Goal: Information Seeking & Learning: Learn about a topic

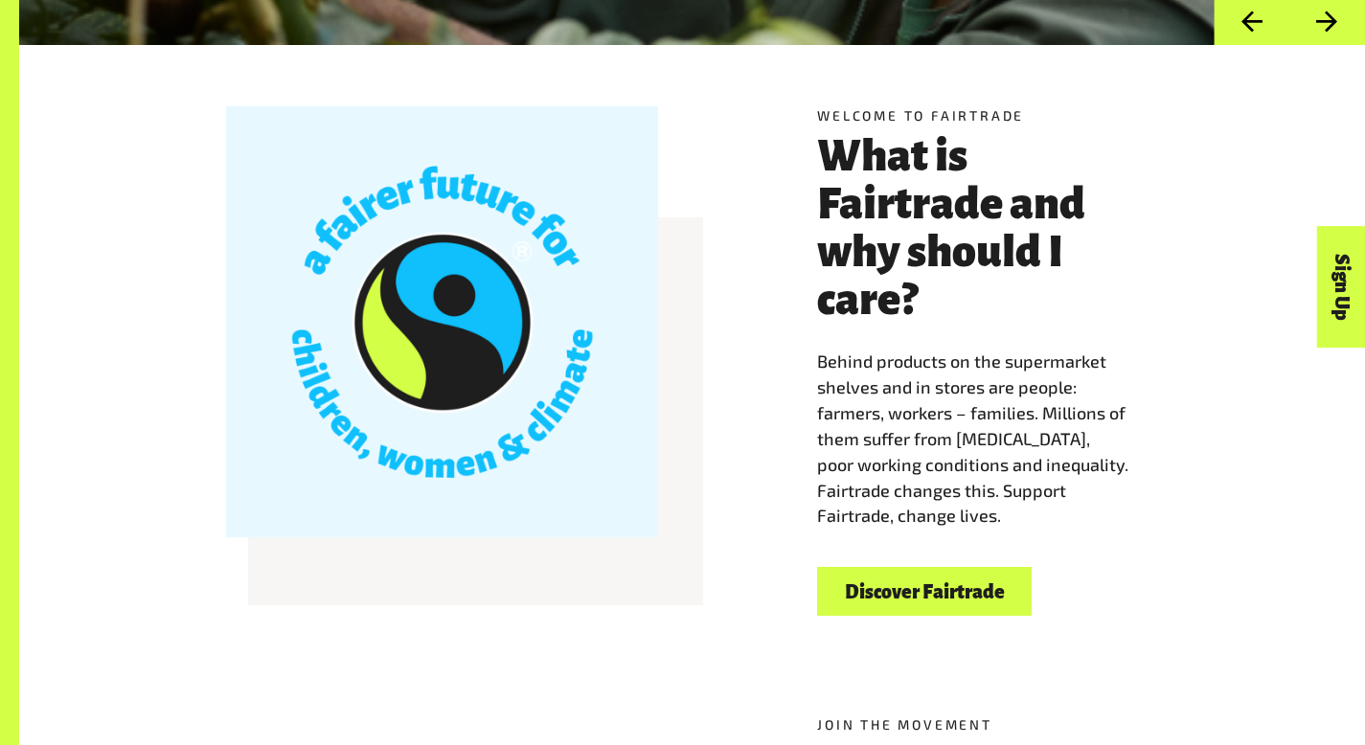
scroll to position [539, 0]
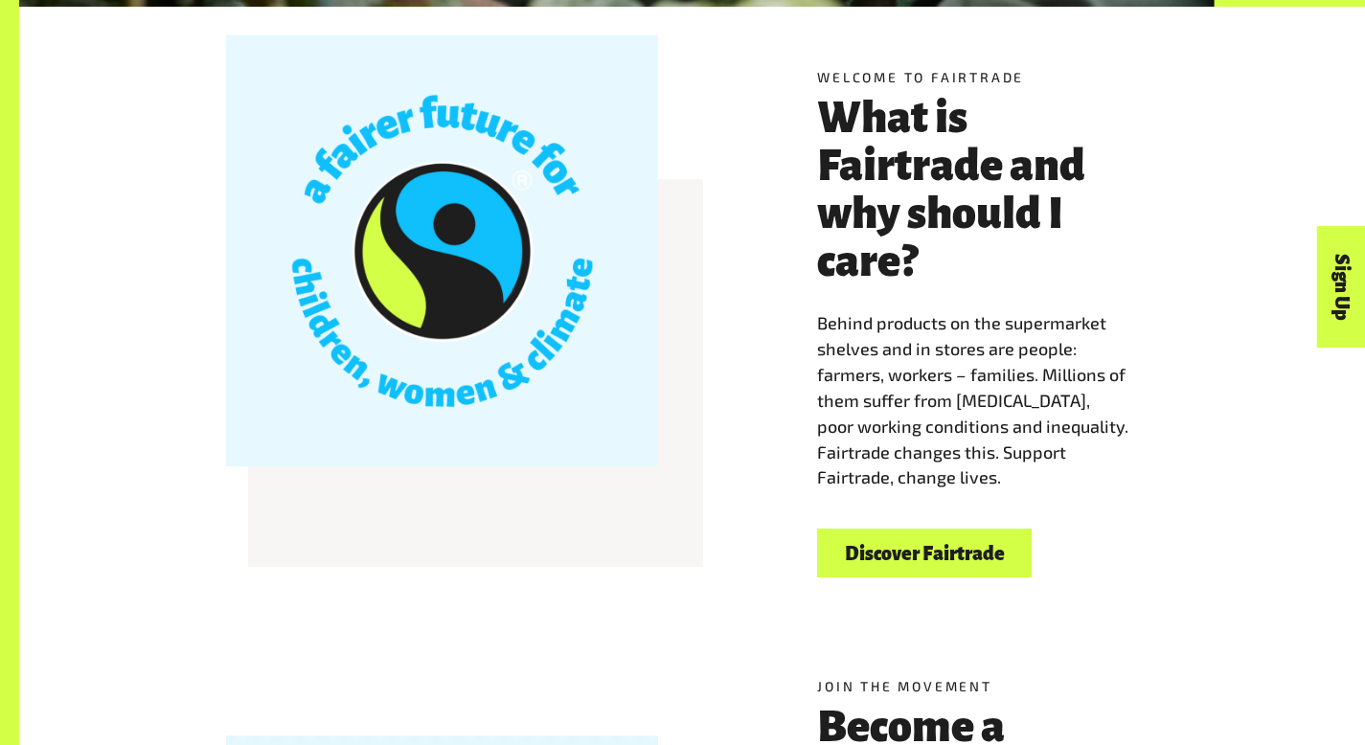
click at [945, 529] on link "Discover Fairtrade" at bounding box center [924, 553] width 215 height 49
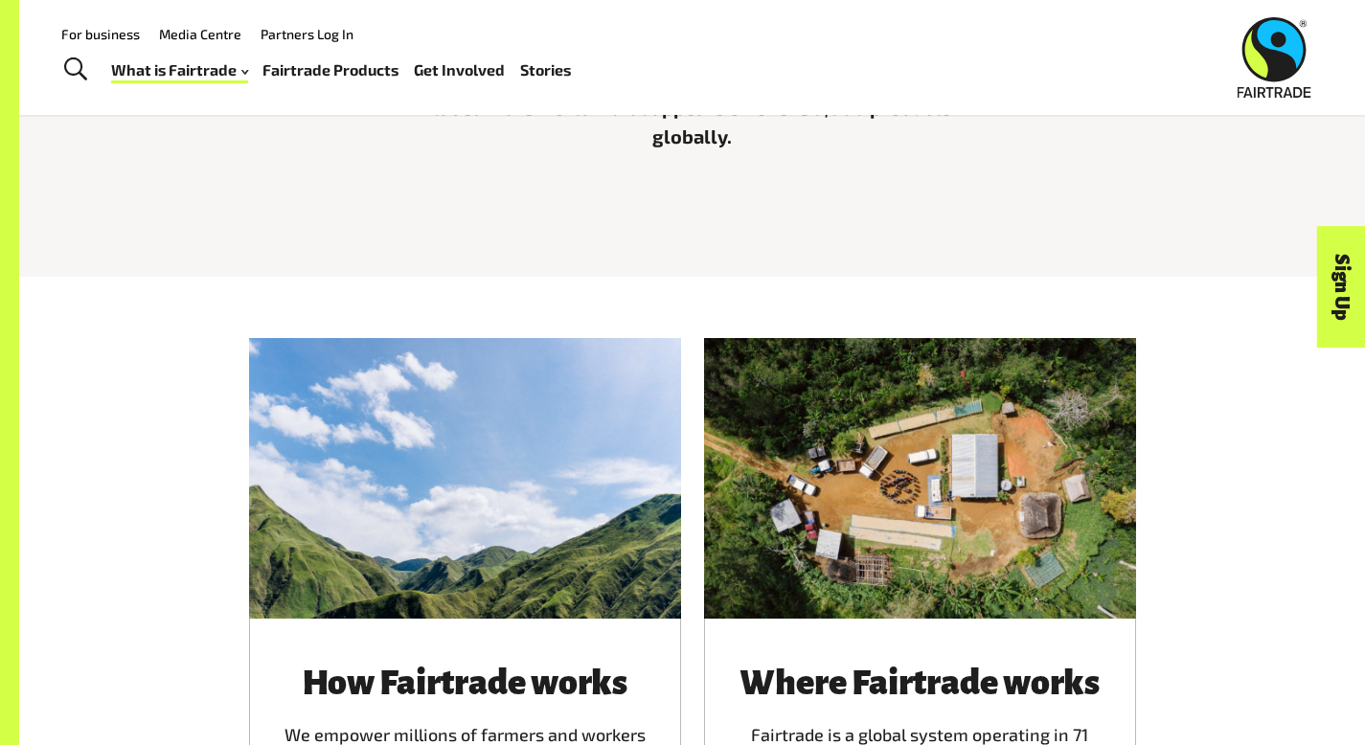
scroll to position [548, 0]
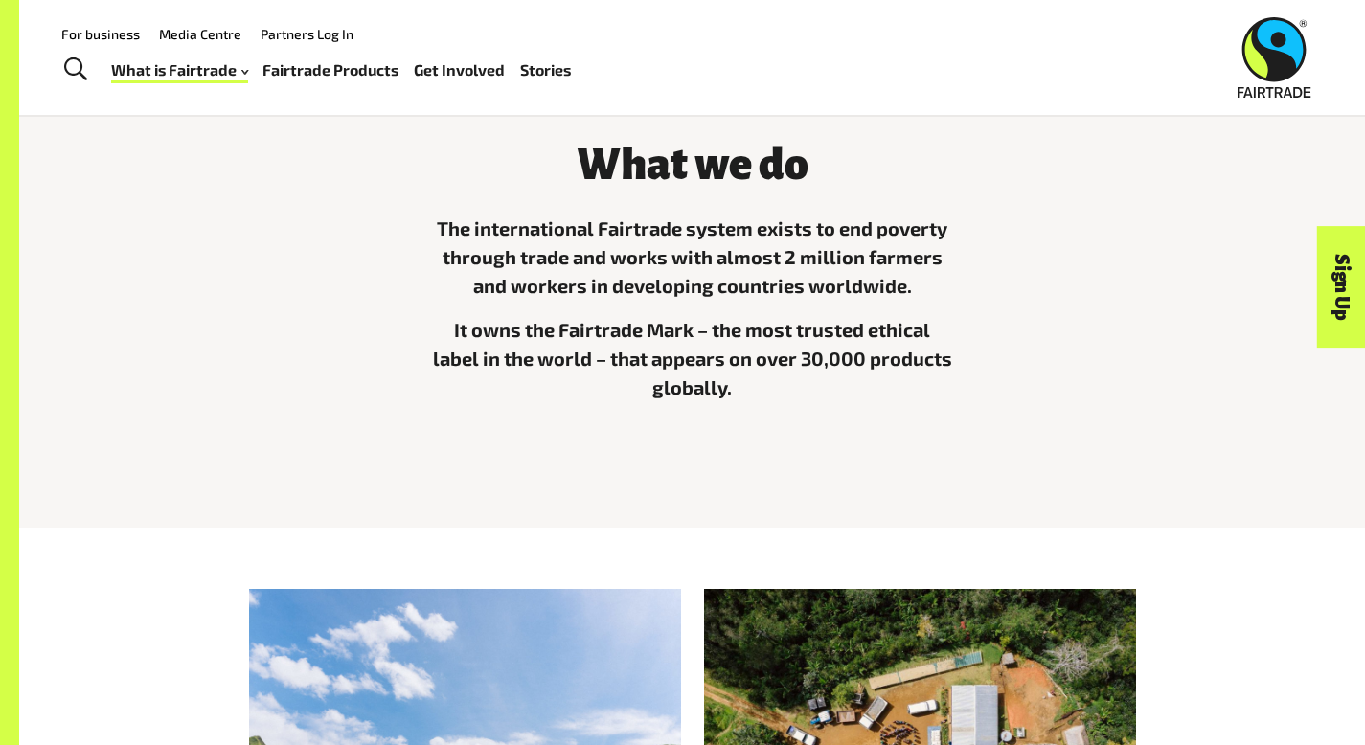
click at [318, 76] on link "Fairtrade Products" at bounding box center [330, 71] width 136 height 28
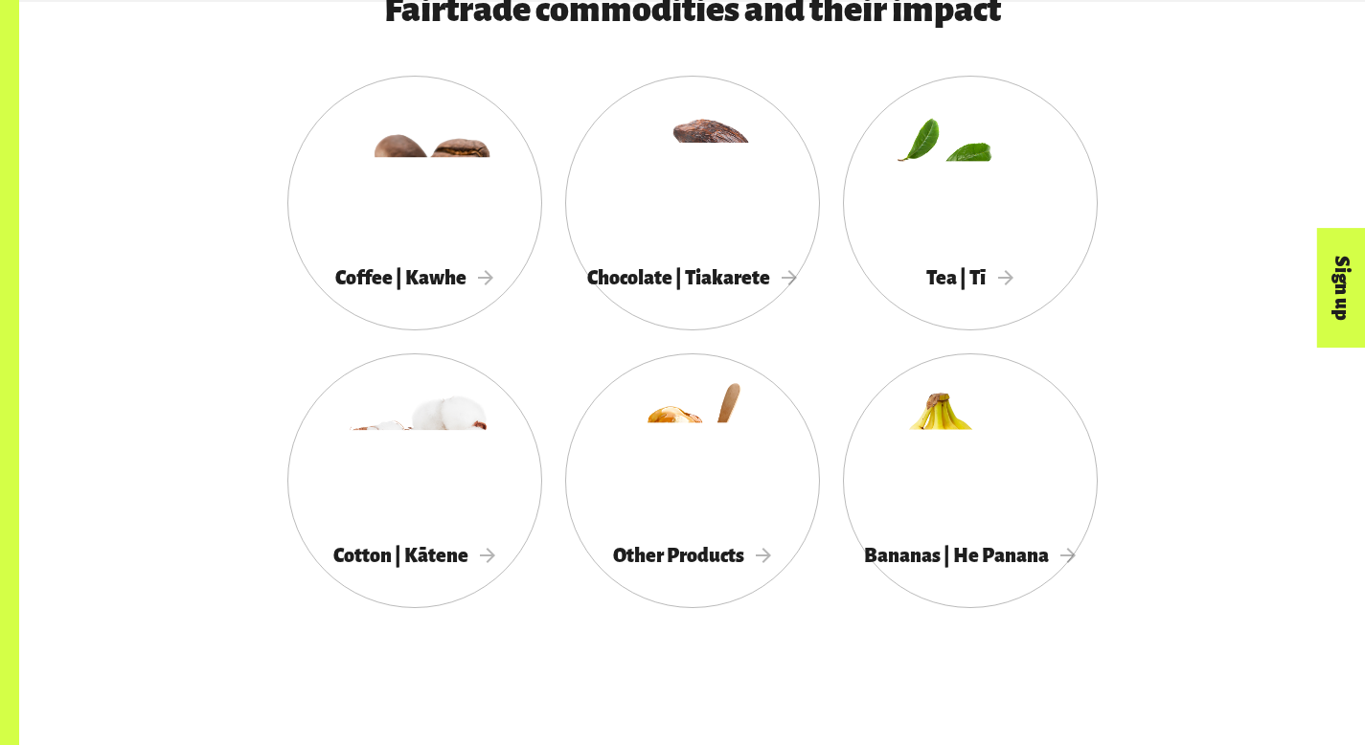
scroll to position [1151, 0]
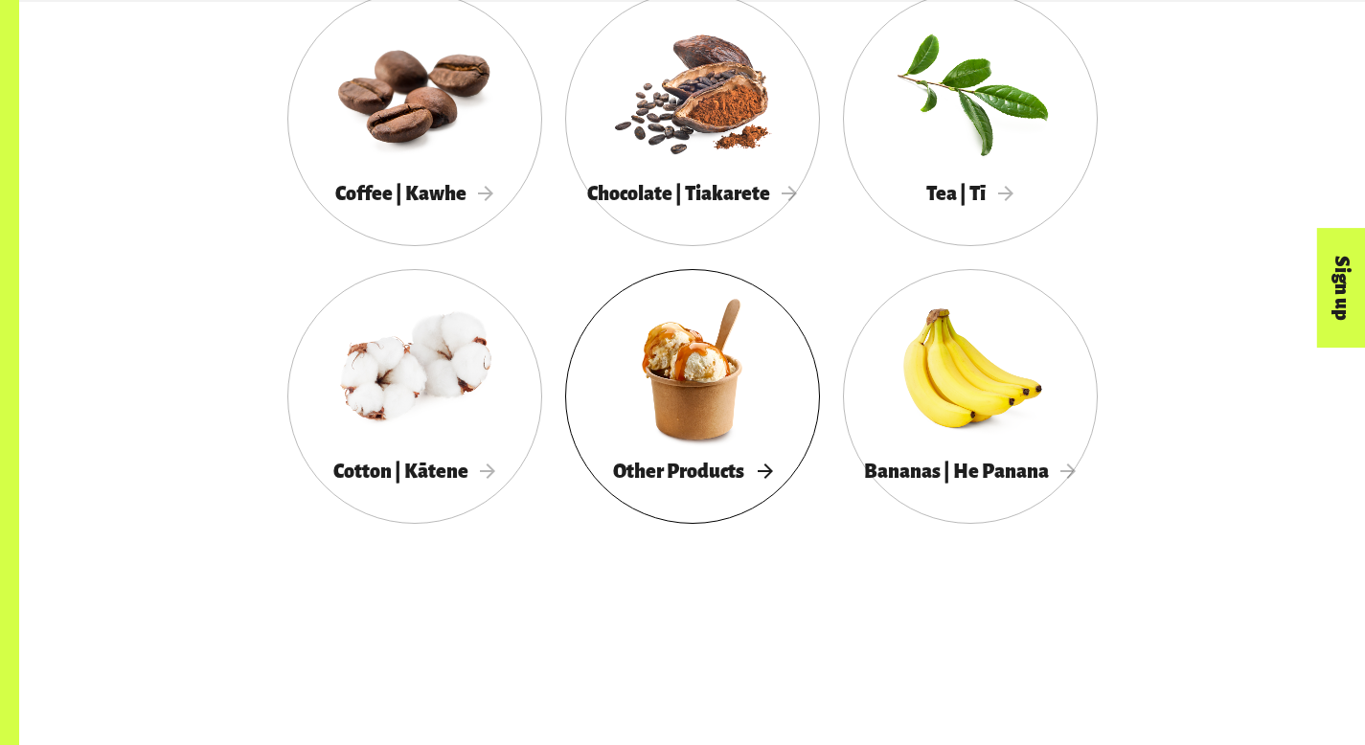
click at [600, 447] on div at bounding box center [692, 369] width 255 height 166
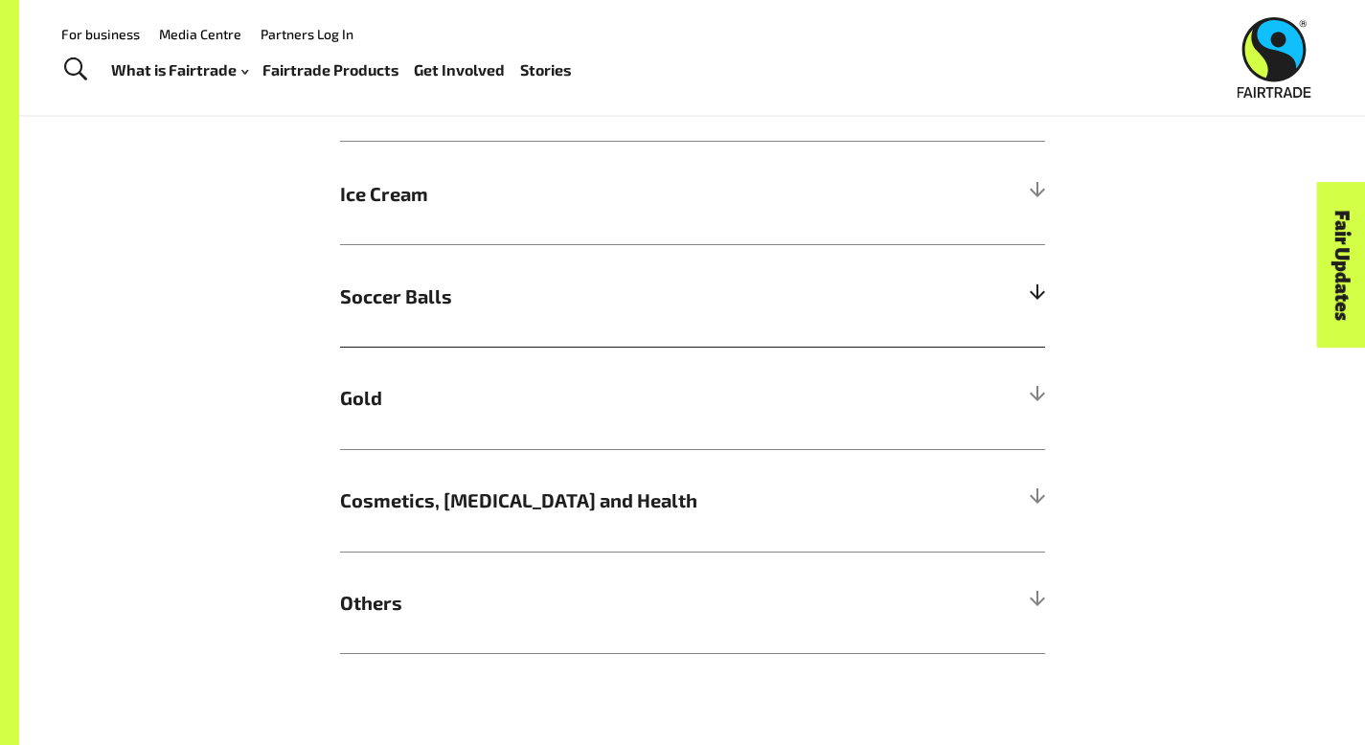
scroll to position [1535, 0]
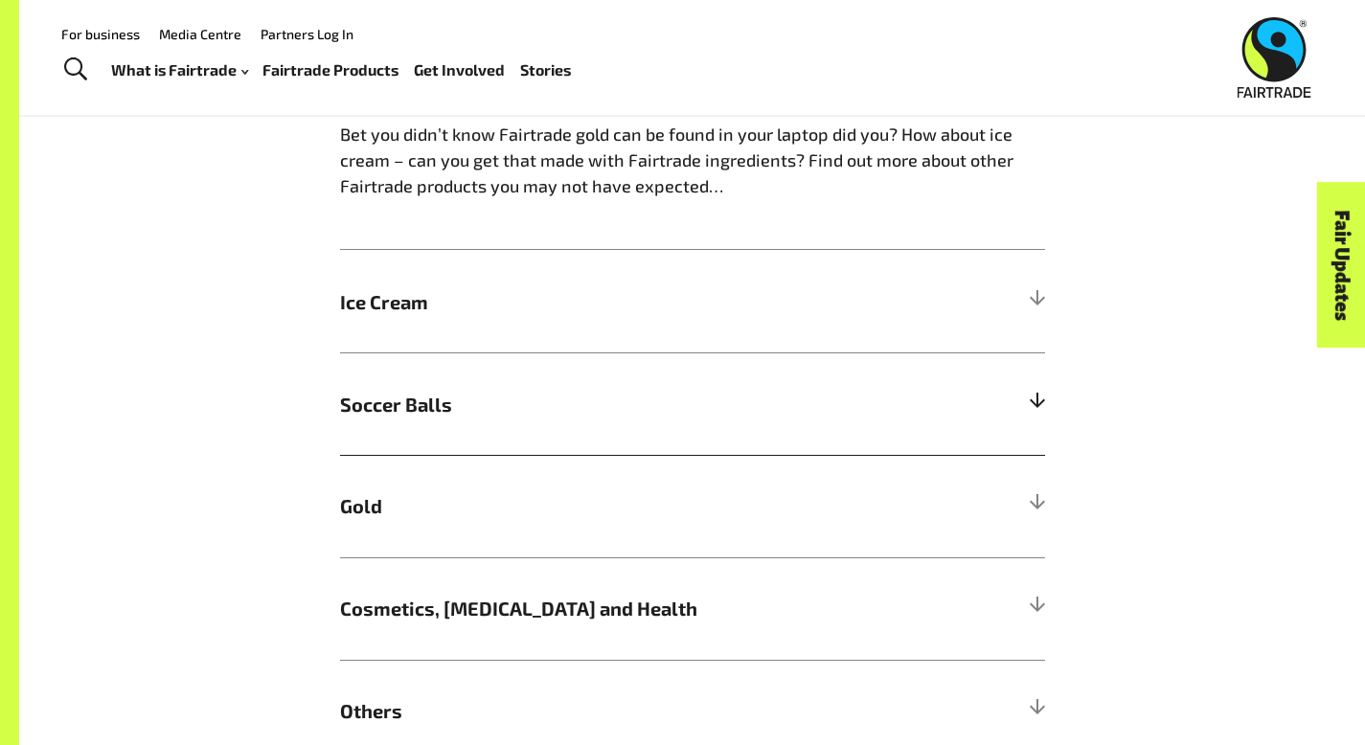
click at [699, 390] on span "Soccer Balls" at bounding box center [604, 404] width 529 height 29
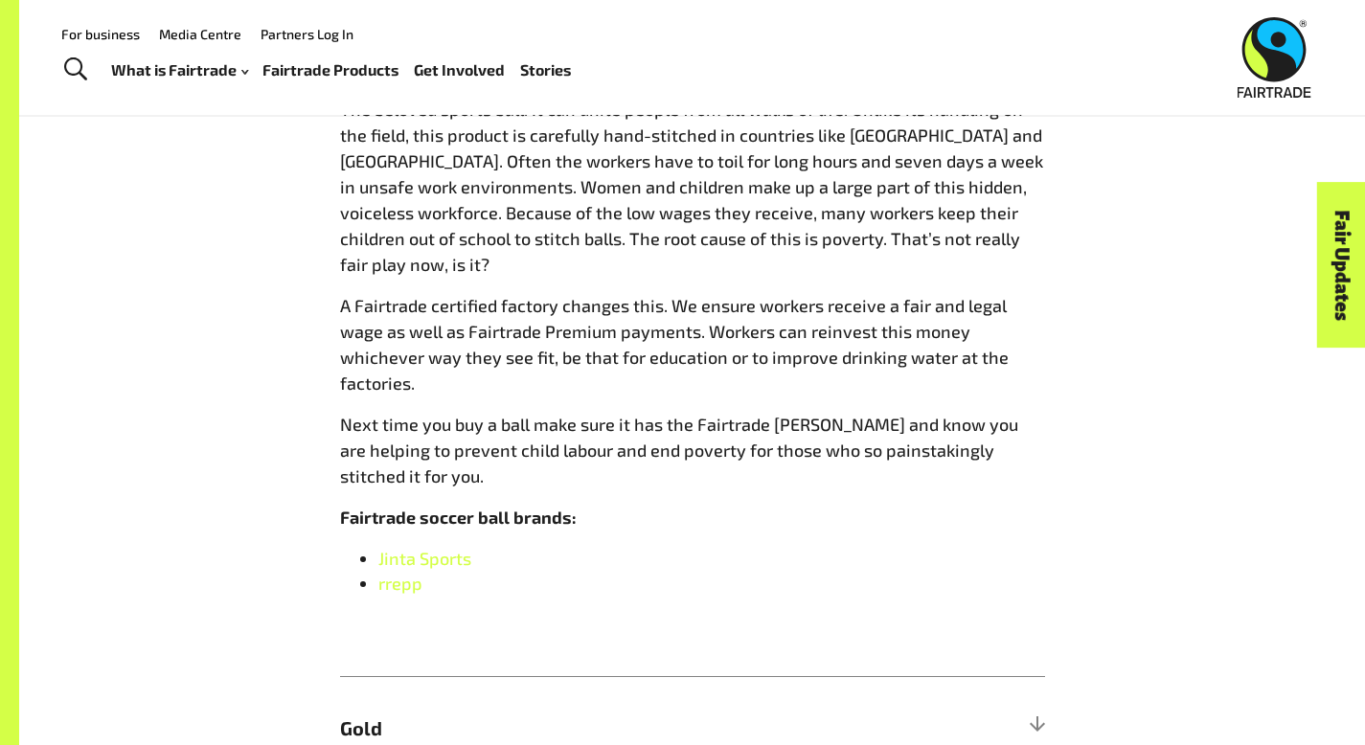
scroll to position [1882, 0]
